Goal: Navigation & Orientation: Find specific page/section

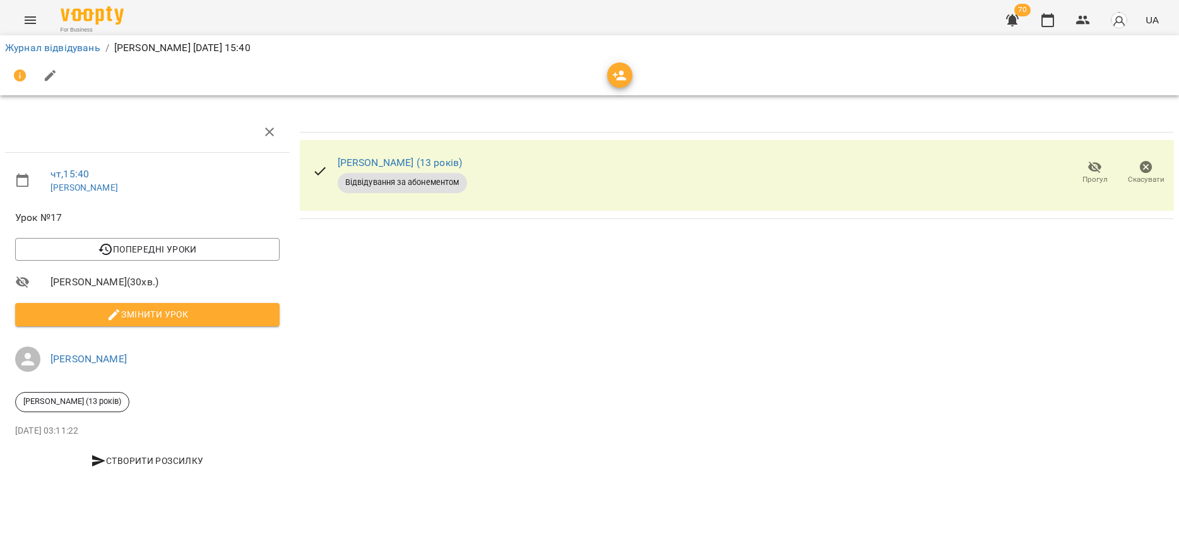
click at [34, 20] on icon "Menu" at bounding box center [30, 20] width 15 height 15
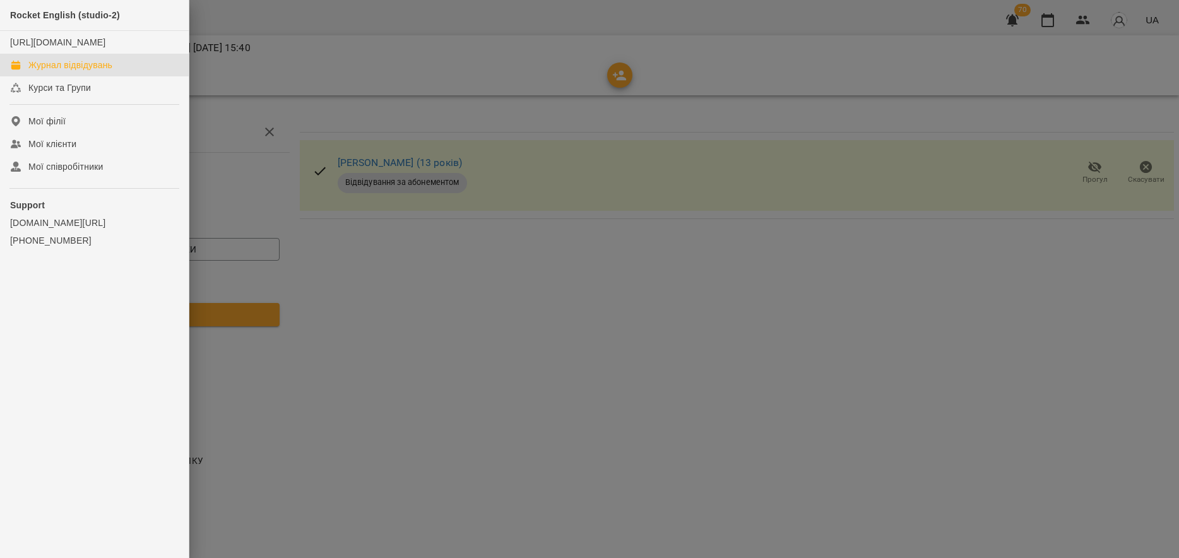
click at [80, 71] on div "Журнал відвідувань" at bounding box center [70, 65] width 84 height 13
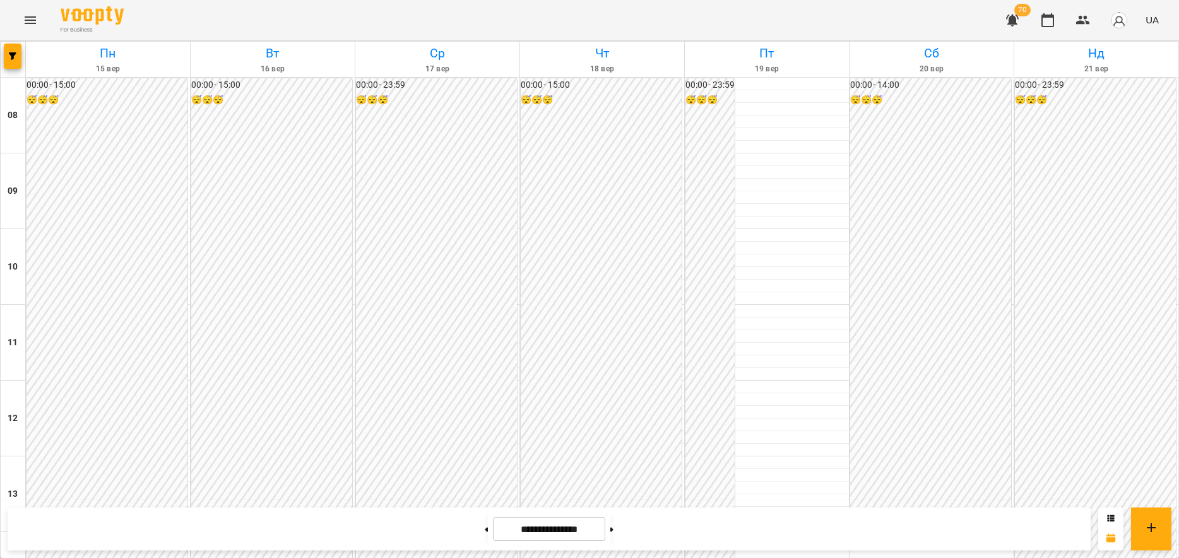
scroll to position [505, 0]
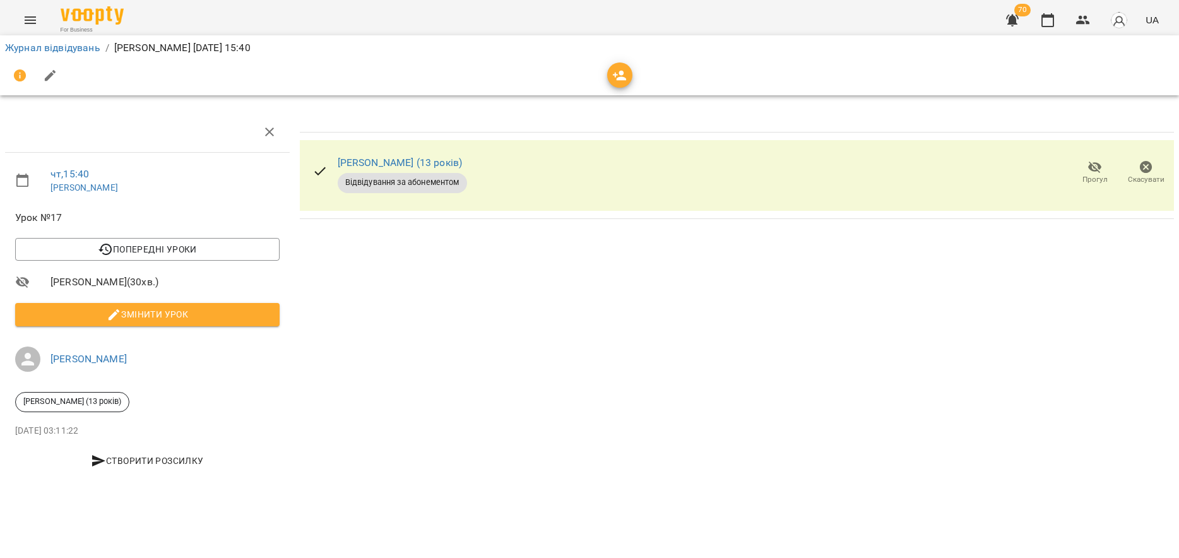
click at [25, 18] on icon "Menu" at bounding box center [30, 20] width 15 height 15
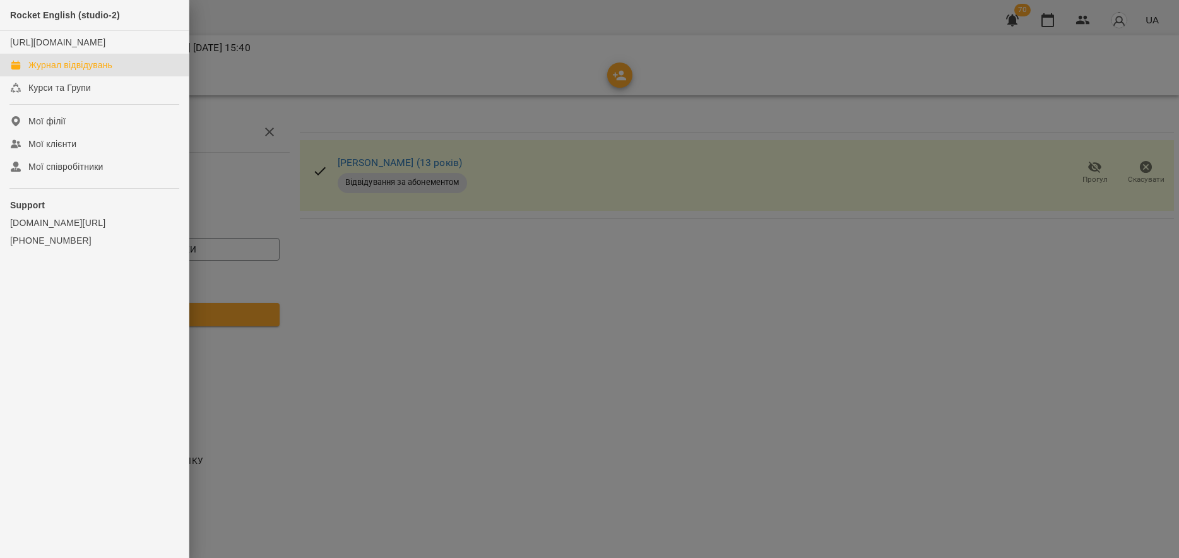
drag, startPoint x: 83, startPoint y: 81, endPoint x: 134, endPoint y: 71, distance: 52.0
click at [83, 71] on div "Журнал відвідувань" at bounding box center [70, 65] width 84 height 13
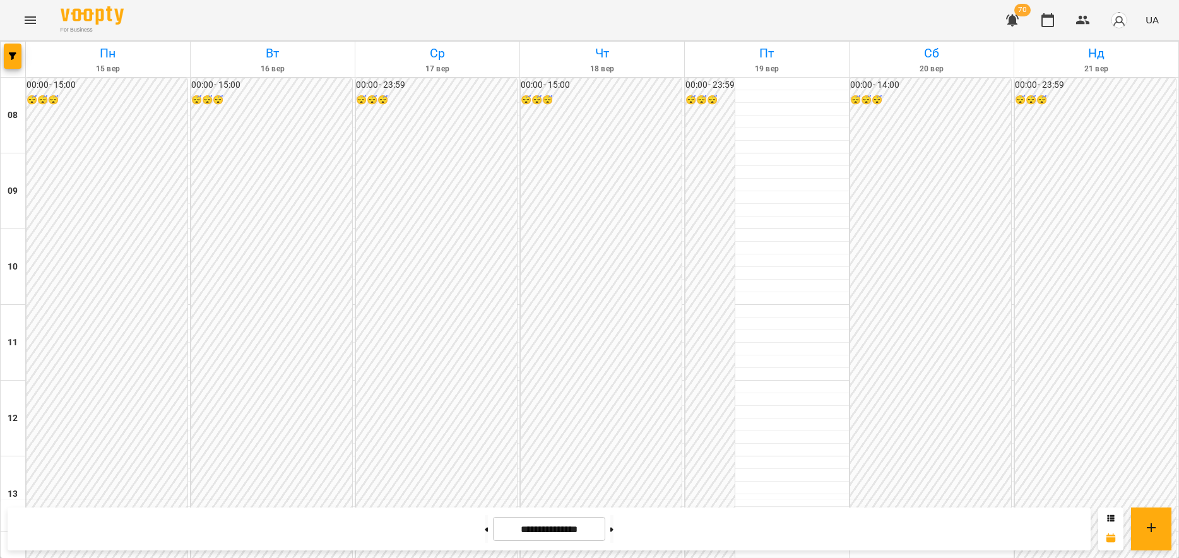
scroll to position [253, 0]
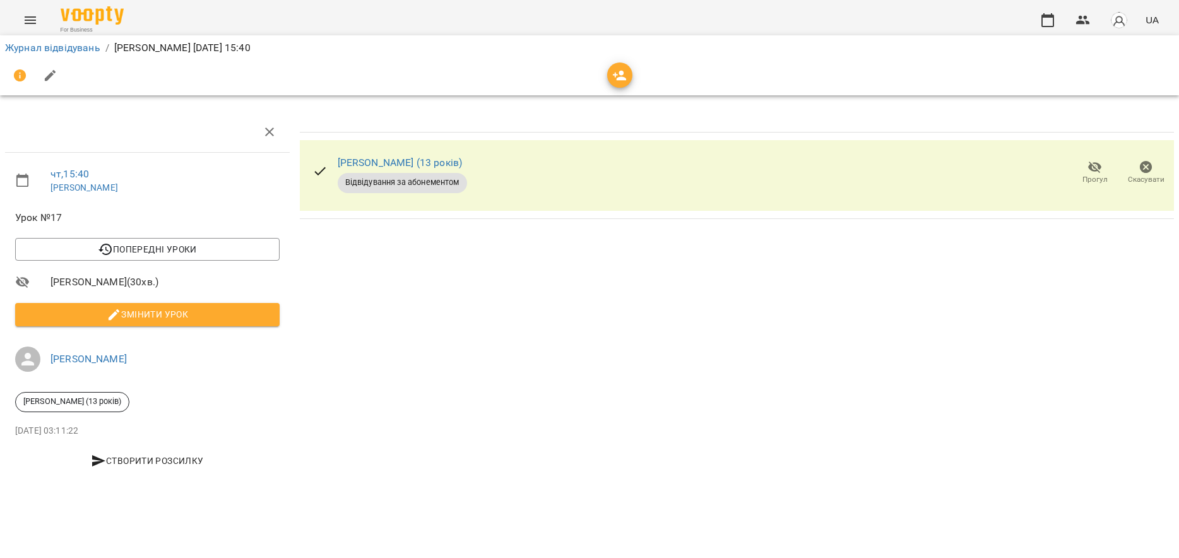
click at [41, 16] on button "Menu" at bounding box center [30, 20] width 30 height 30
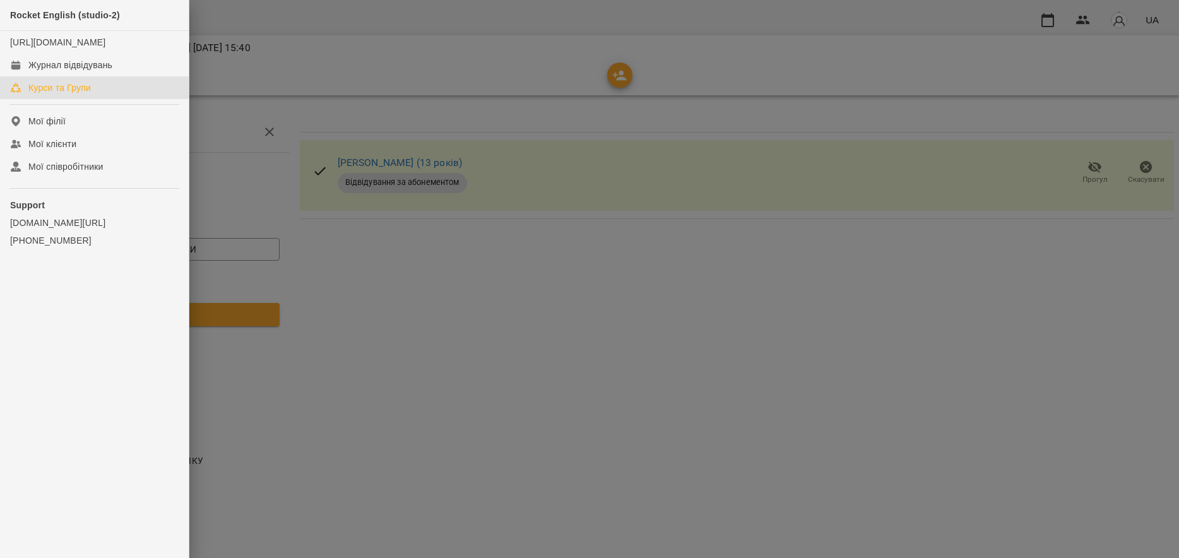
click at [70, 91] on link "Курси та Групи" at bounding box center [94, 87] width 189 height 23
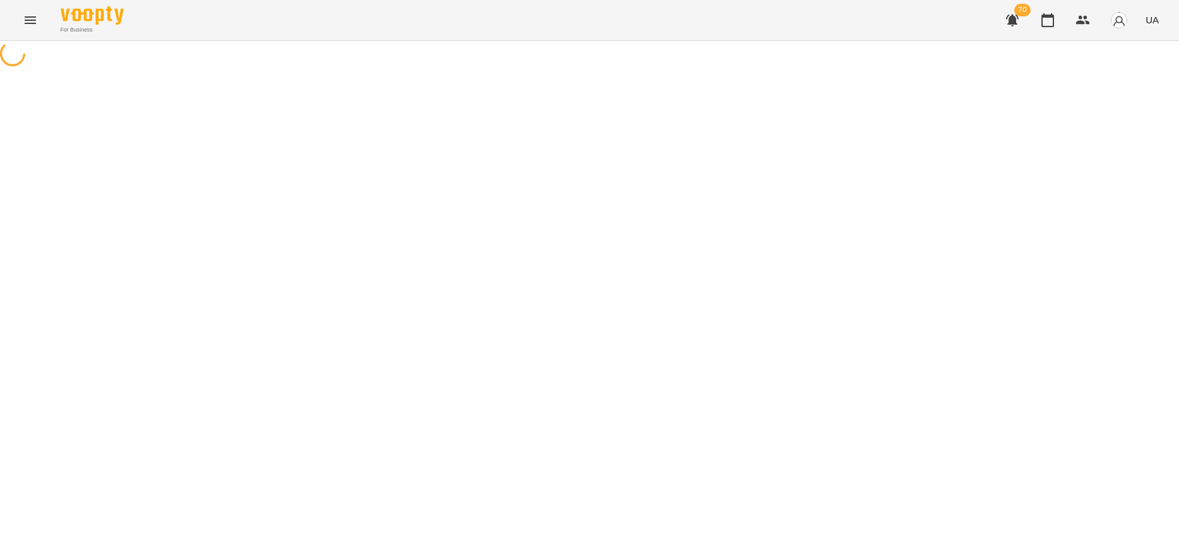
click at [33, 6] on button "Menu" at bounding box center [30, 20] width 30 height 30
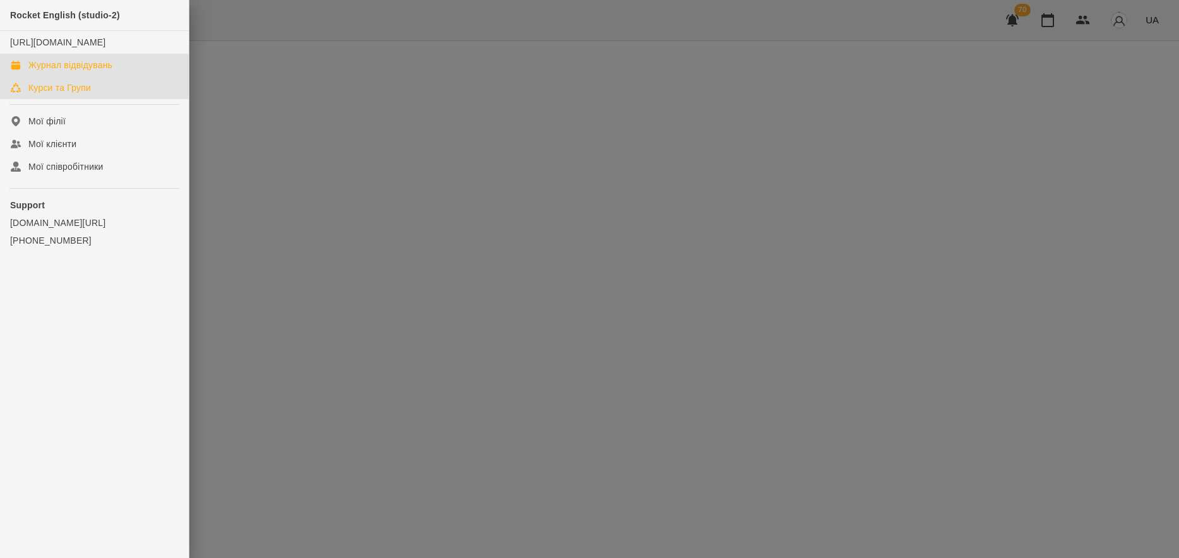
click at [54, 71] on div "Журнал відвідувань" at bounding box center [70, 65] width 84 height 13
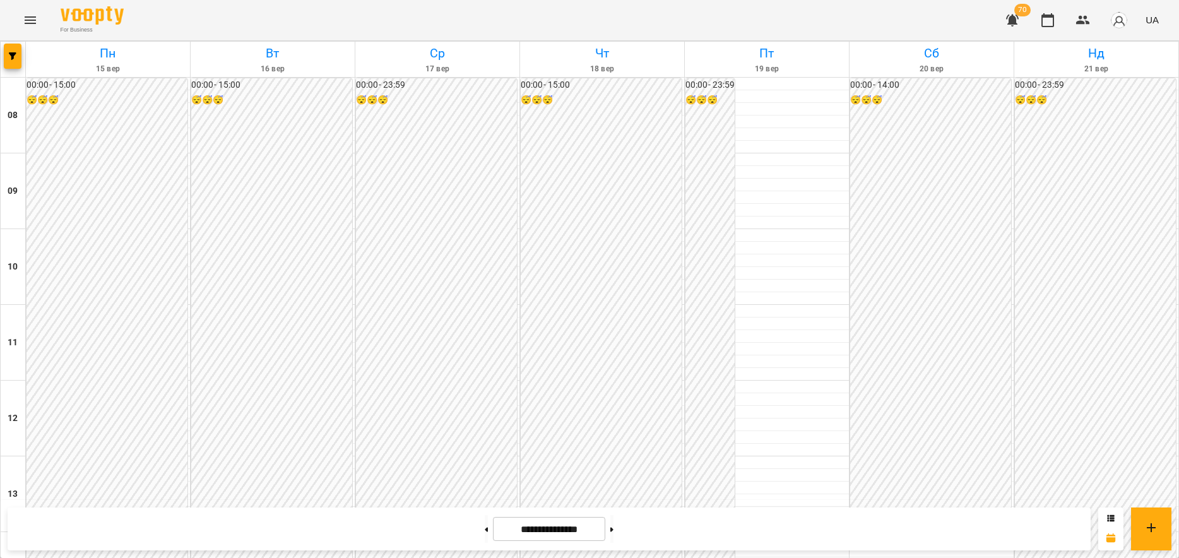
scroll to position [505, 0]
click at [25, 33] on button "Menu" at bounding box center [30, 20] width 30 height 30
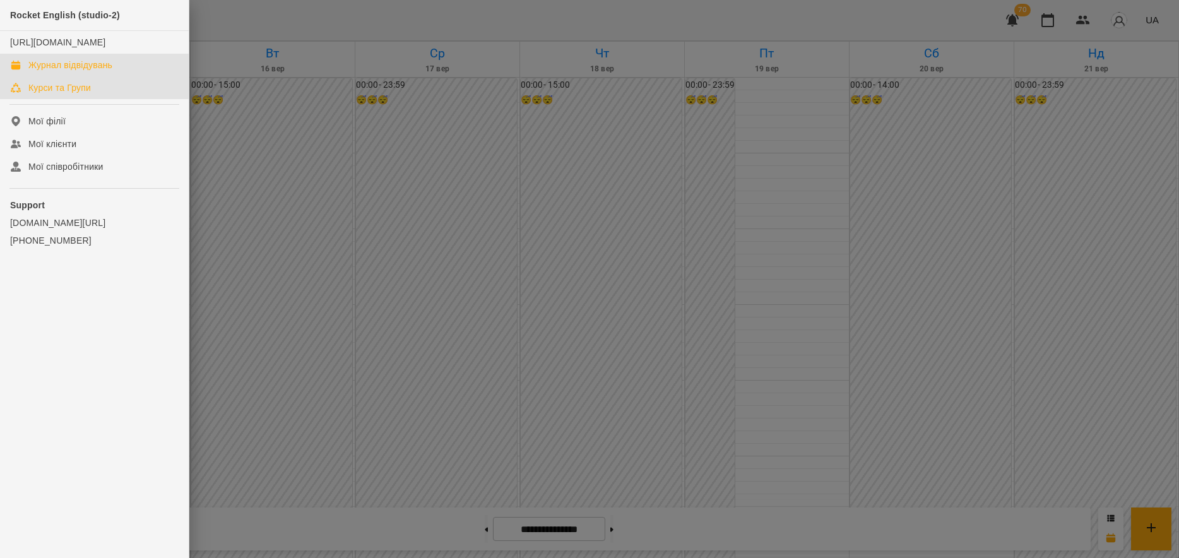
click at [53, 94] on link "Курси та Групи" at bounding box center [94, 87] width 189 height 23
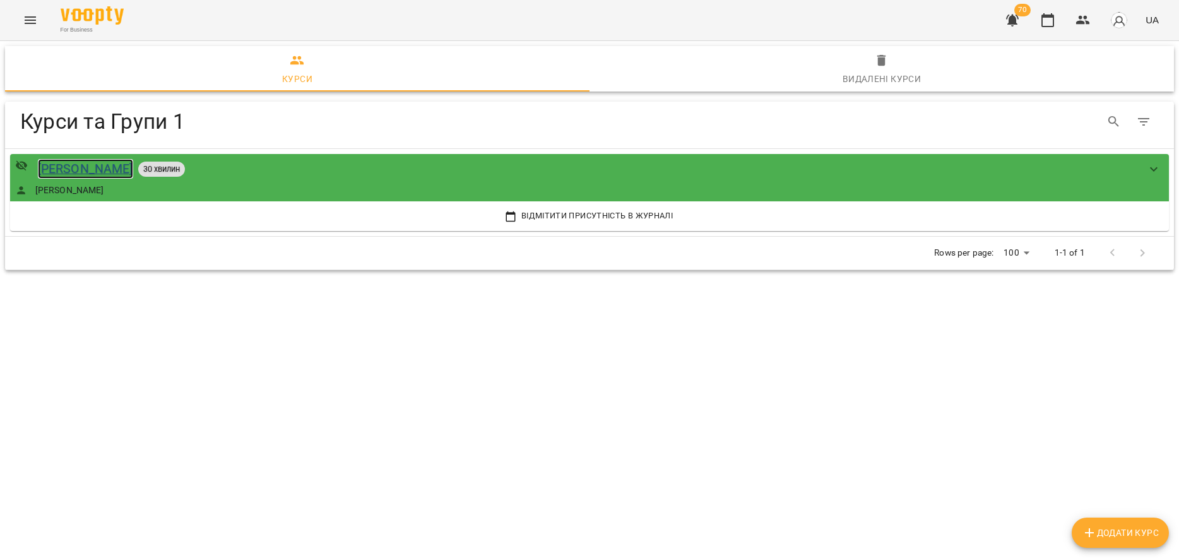
click at [131, 168] on div "[PERSON_NAME]" at bounding box center [85, 169] width 95 height 20
